Goal: Navigation & Orientation: Find specific page/section

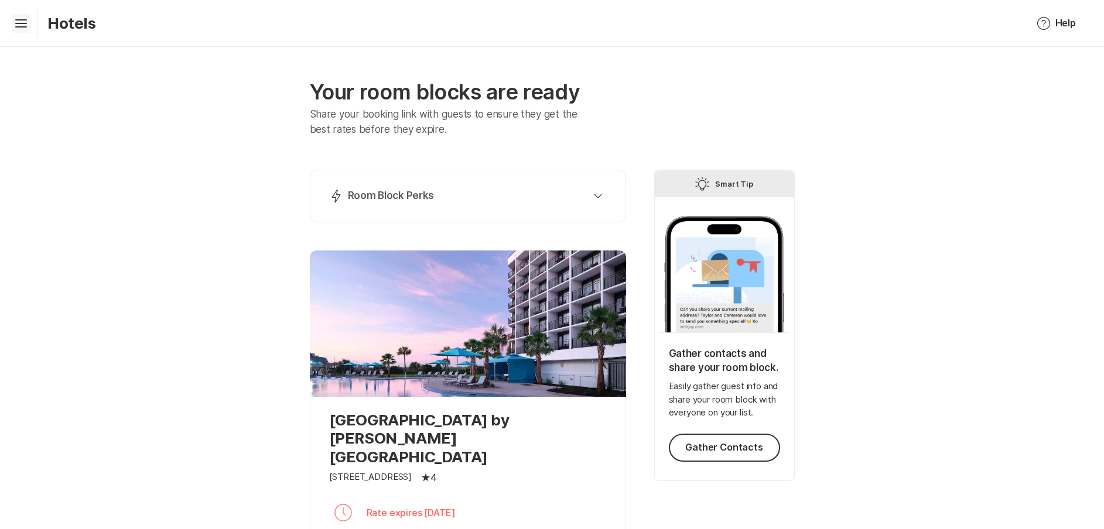
click at [19, 19] on icon "Hamburger" at bounding box center [21, 23] width 19 height 19
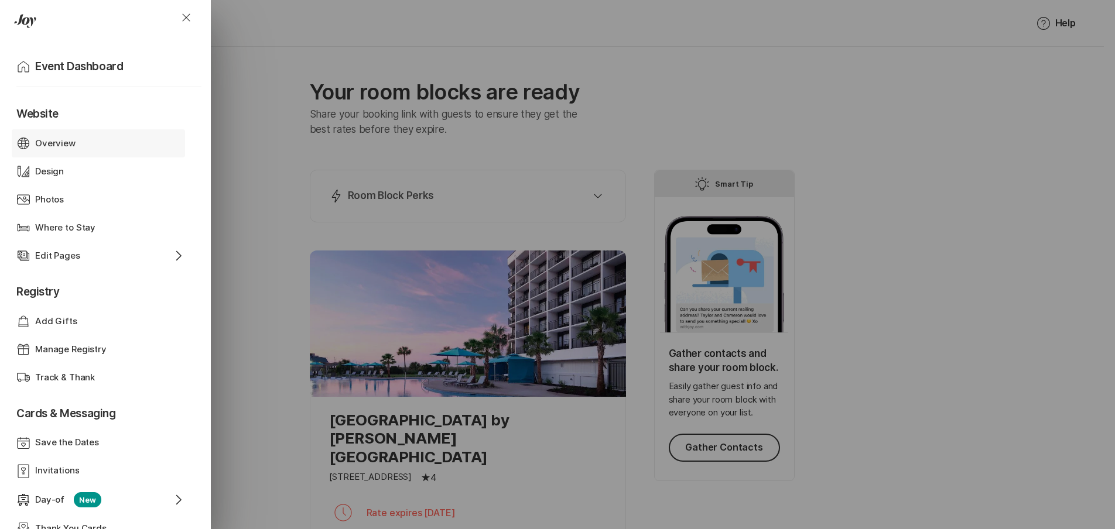
click at [63, 143] on p "Overview" at bounding box center [55, 143] width 40 height 13
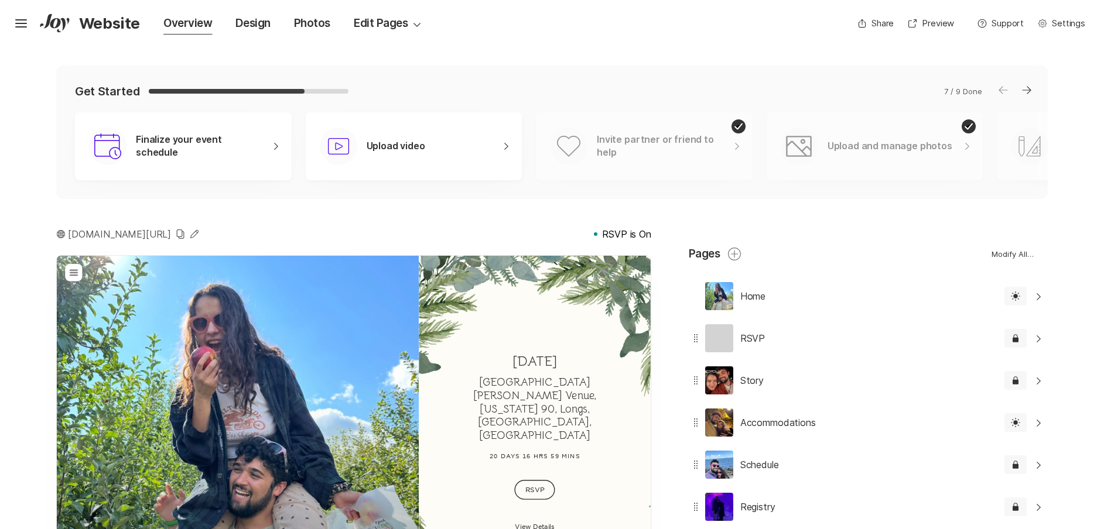
click at [66, 25] on icon at bounding box center [55, 23] width 30 height 19
click at [90, 25] on p "Website" at bounding box center [109, 23] width 61 height 18
click at [389, 15] on div "Edit Pages Option Select Down" at bounding box center [389, 23] width 70 height 16
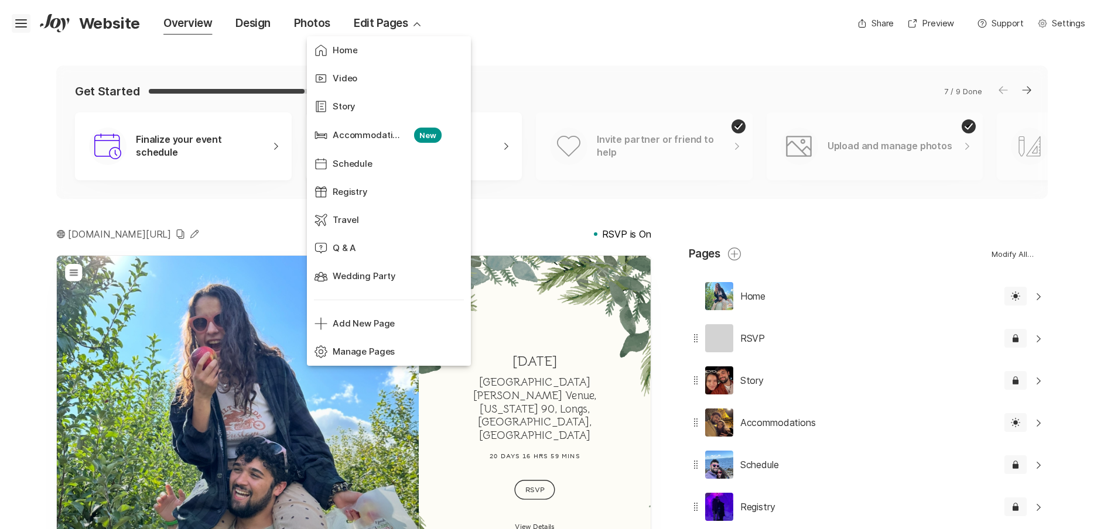
click at [21, 29] on icon "Hamburger" at bounding box center [21, 23] width 19 height 19
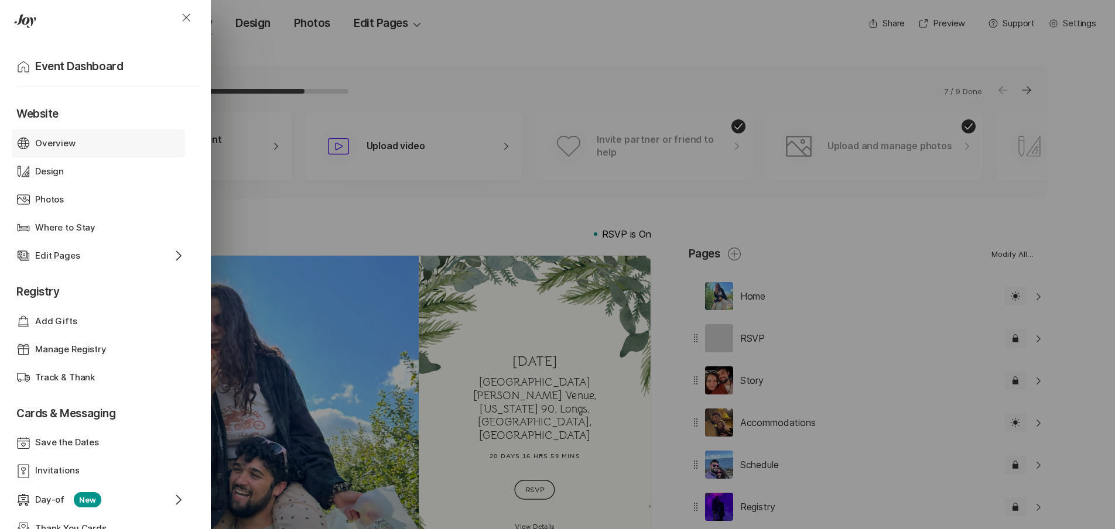
click at [84, 156] on div "Web Globe Overview" at bounding box center [100, 143] width 169 height 28
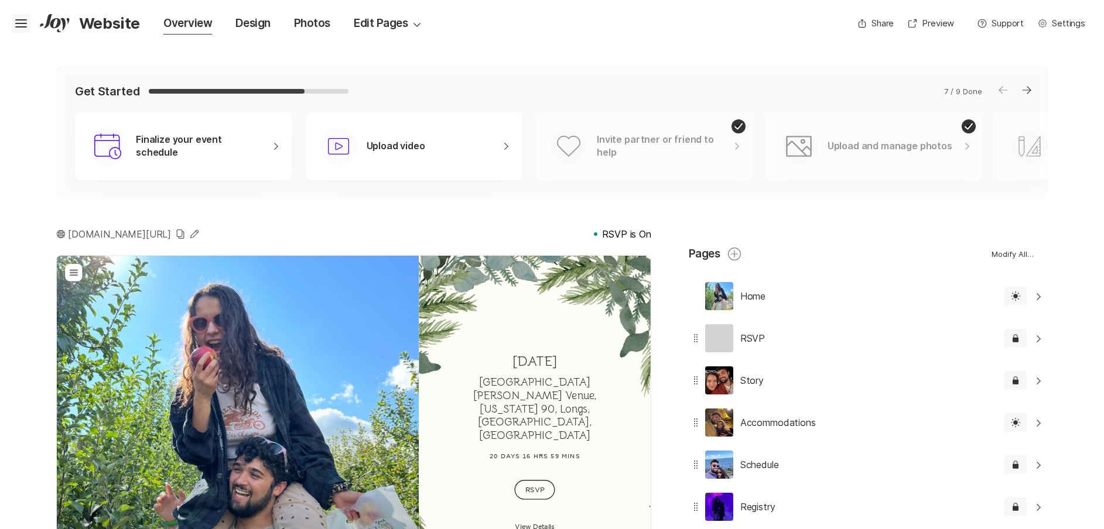
click at [29, 18] on icon "Hamburger" at bounding box center [21, 23] width 19 height 19
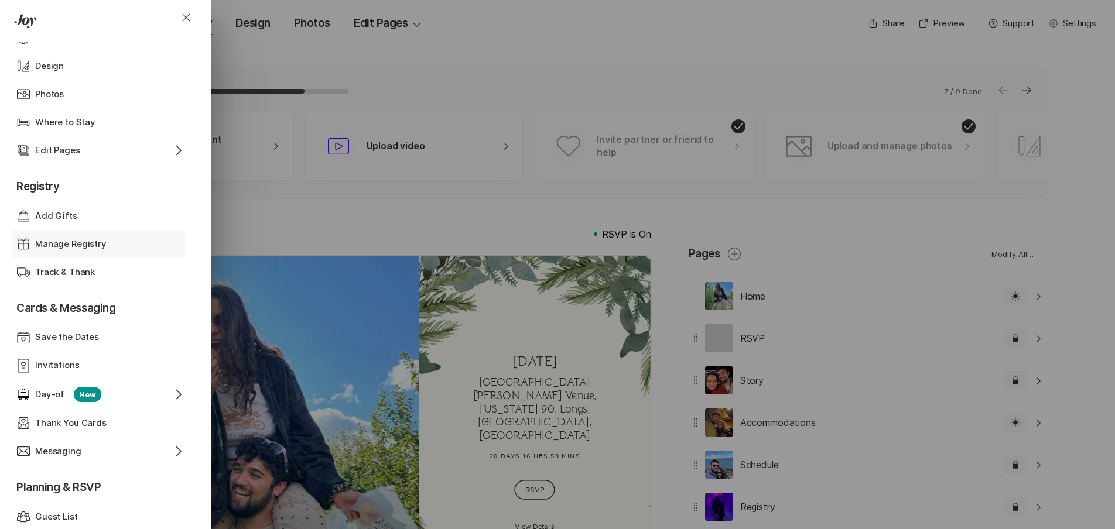
scroll to position [458, 0]
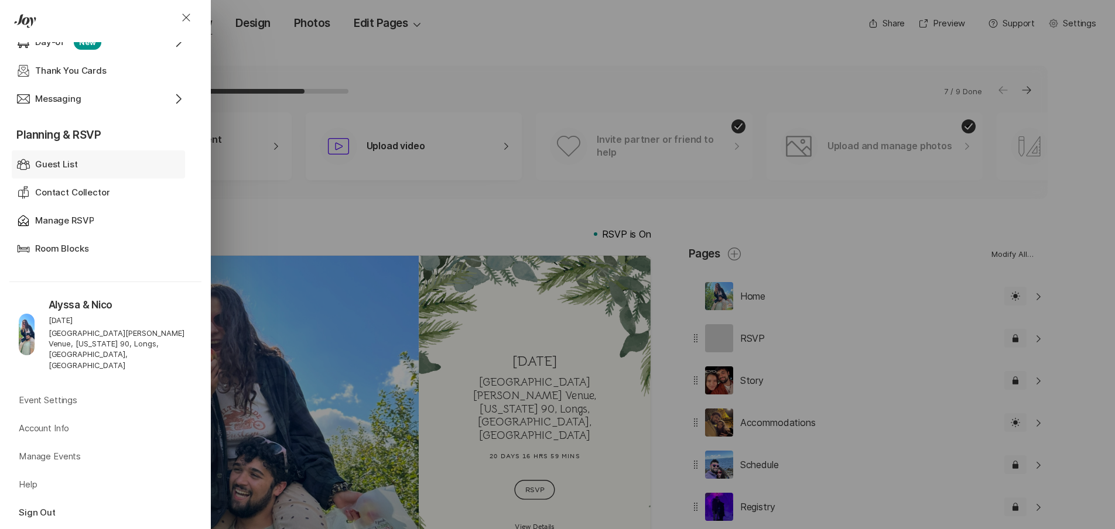
click at [76, 156] on div "Guest List Guest List" at bounding box center [100, 165] width 169 height 28
